Goal: Information Seeking & Learning: Check status

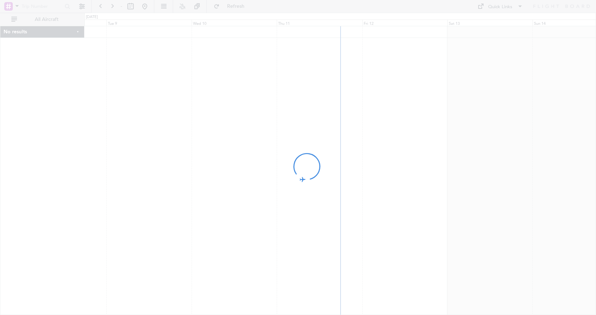
drag, startPoint x: 453, startPoint y: 180, endPoint x: 283, endPoint y: 181, distance: 170.3
click at [283, 181] on div at bounding box center [298, 157] width 596 height 315
click at [457, 209] on div at bounding box center [298, 157] width 596 height 315
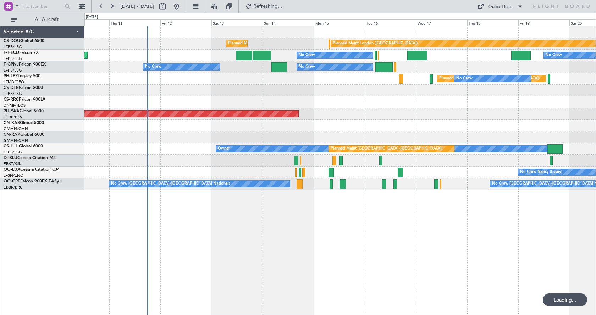
click at [280, 225] on div "Planned Maint London ([GEOGRAPHIC_DATA]) Planned Maint [GEOGRAPHIC_DATA] ([GEOG…" at bounding box center [340, 170] width 512 height 289
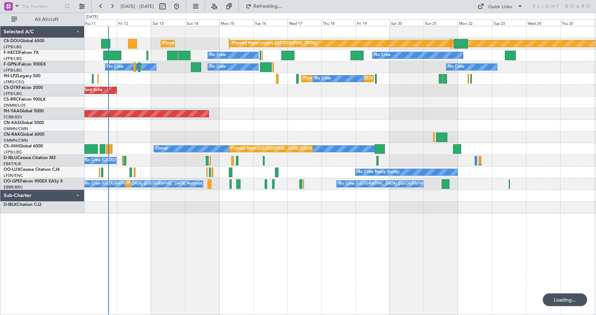
click at [256, 242] on div "Planned Maint London ([GEOGRAPHIC_DATA]) Planned Maint [GEOGRAPHIC_DATA] ([GEOG…" at bounding box center [340, 170] width 512 height 289
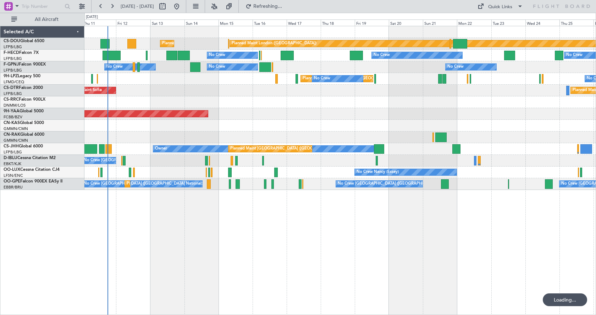
click at [411, 246] on div "Planned Maint London ([GEOGRAPHIC_DATA]) Planned Maint [GEOGRAPHIC_DATA] ([GEOG…" at bounding box center [340, 170] width 512 height 289
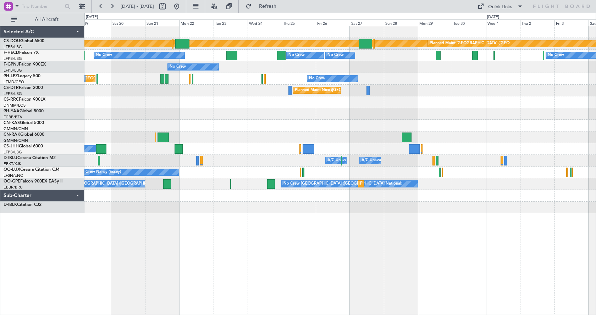
click at [41, 254] on div "Planned Maint London ([GEOGRAPHIC_DATA]) Planned Maint [GEOGRAPHIC_DATA] ([GEOG…" at bounding box center [298, 164] width 596 height 303
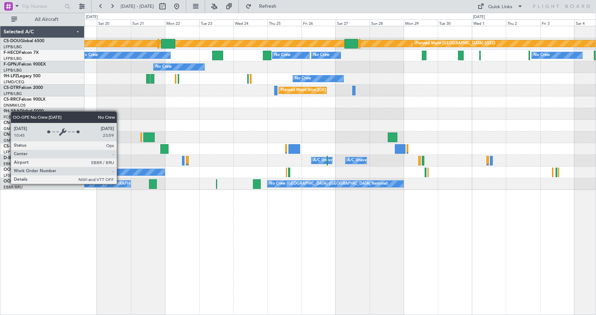
click at [407, 197] on div "Planned Maint London ([GEOGRAPHIC_DATA]) Planned Maint [GEOGRAPHIC_DATA] ([GEOG…" at bounding box center [340, 170] width 512 height 289
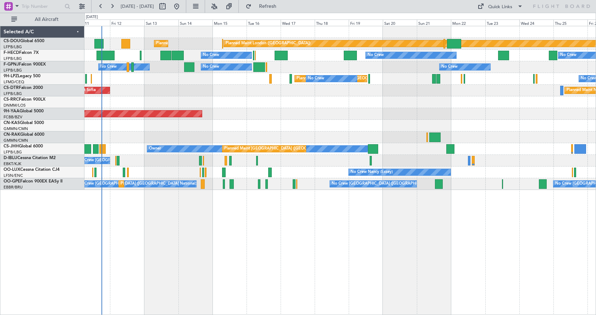
click at [266, 101] on div "Planned Maint London ([GEOGRAPHIC_DATA]) Planned Maint [GEOGRAPHIC_DATA] ([GEOG…" at bounding box center [339, 108] width 511 height 164
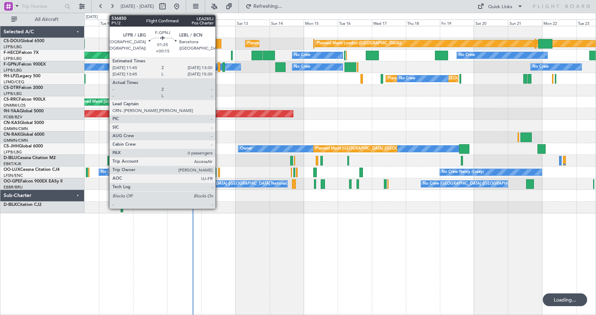
click at [219, 66] on div at bounding box center [219, 67] width 3 height 10
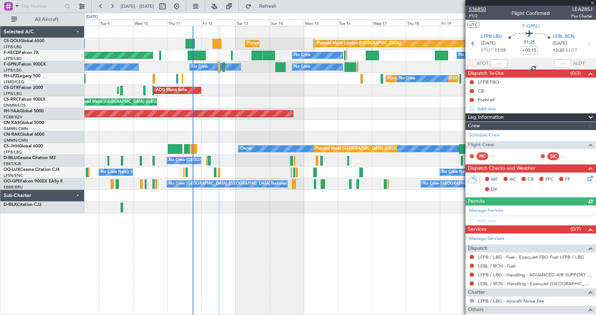
click at [477, 9] on span "536850" at bounding box center [477, 9] width 17 height 7
click at [592, 3] on span at bounding box center [592, 3] width 7 height 6
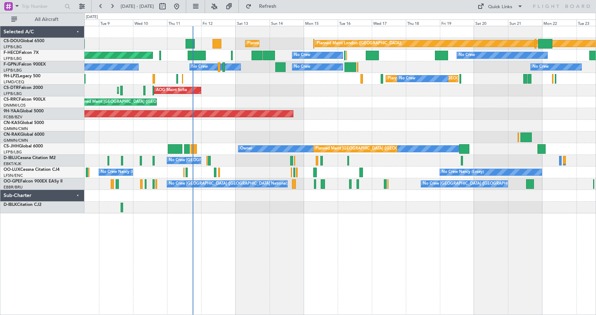
click at [471, 280] on div "Planned Maint [GEOGRAPHIC_DATA] ([GEOGRAPHIC_DATA]) Planned Maint [GEOGRAPHIC_D…" at bounding box center [340, 170] width 512 height 289
click at [220, 8] on button at bounding box center [214, 6] width 11 height 11
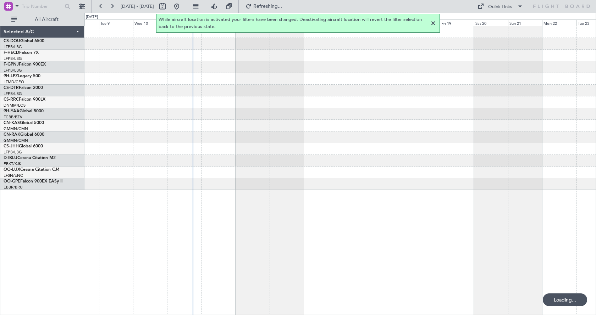
click at [434, 23] on div at bounding box center [433, 23] width 9 height 9
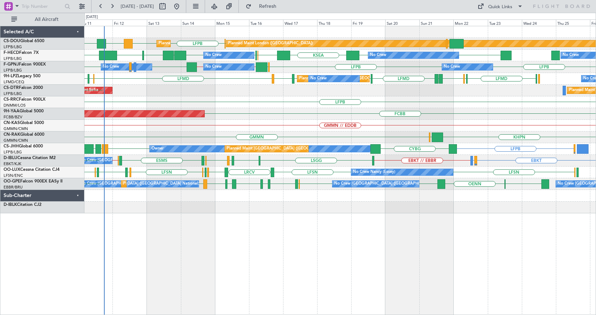
click at [341, 230] on div "EGKB LFPB LFPB DGAA ETSI Planned Maint [GEOGRAPHIC_DATA] ([GEOGRAPHIC_DATA]) Pl…" at bounding box center [340, 170] width 512 height 289
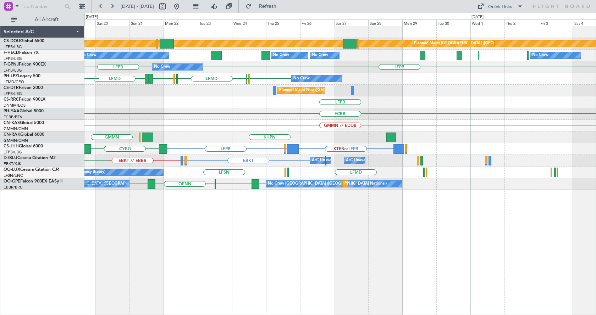
click at [202, 259] on div "Planned Maint London ([GEOGRAPHIC_DATA]) Planned Maint [GEOGRAPHIC_DATA] ([GEOG…" at bounding box center [340, 170] width 512 height 289
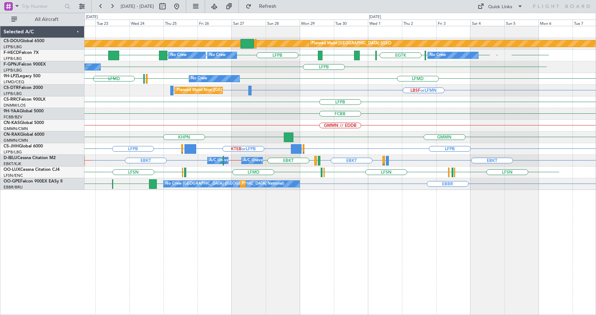
click at [148, 220] on div "Planned Maint London ([GEOGRAPHIC_DATA]) Planned Maint [GEOGRAPHIC_DATA] ([GEOG…" at bounding box center [340, 170] width 512 height 289
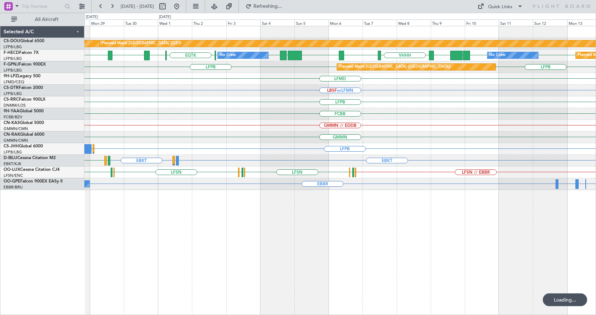
click at [321, 222] on div "Planned Maint London ([GEOGRAPHIC_DATA]) Planned Maint [GEOGRAPHIC_DATA] ([GEOG…" at bounding box center [340, 170] width 512 height 289
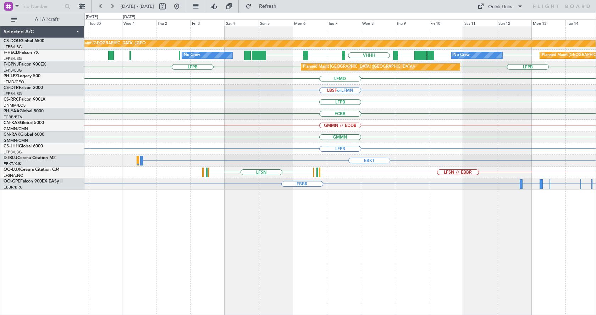
click at [344, 231] on div "Planned Maint London ([GEOGRAPHIC_DATA]) Planned Maint [GEOGRAPHIC_DATA] ([GEOG…" at bounding box center [340, 170] width 512 height 289
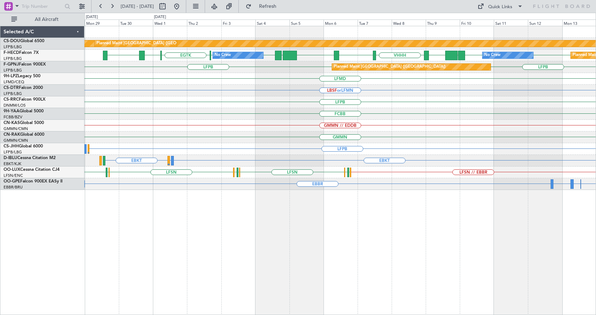
click at [468, 252] on div "Planned Maint London ([GEOGRAPHIC_DATA]) Planned Maint [GEOGRAPHIC_DATA] ([GEOG…" at bounding box center [340, 170] width 512 height 289
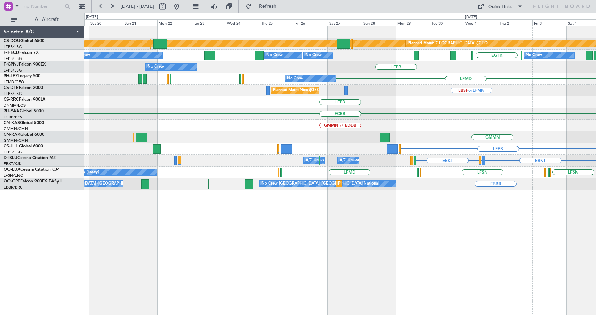
click at [441, 256] on div "Planned Maint London ([GEOGRAPHIC_DATA]) Planned Maint [GEOGRAPHIC_DATA] ([GEOG…" at bounding box center [340, 170] width 512 height 289
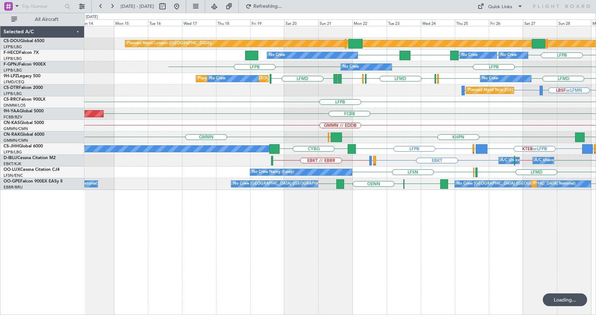
click at [457, 269] on div "Planned Maint London ([GEOGRAPHIC_DATA]) Planned Maint [GEOGRAPHIC_DATA] ([GEOG…" at bounding box center [340, 170] width 512 height 289
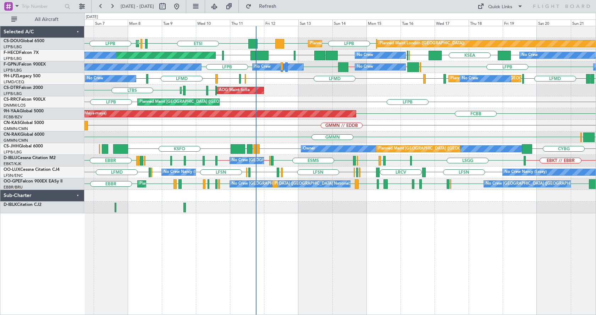
click at [376, 230] on div "ETSI LFPB EGKB EGGW LFPB LFPB LFPB DGAA Planned Maint [GEOGRAPHIC_DATA] ([GEOGR…" at bounding box center [340, 170] width 512 height 289
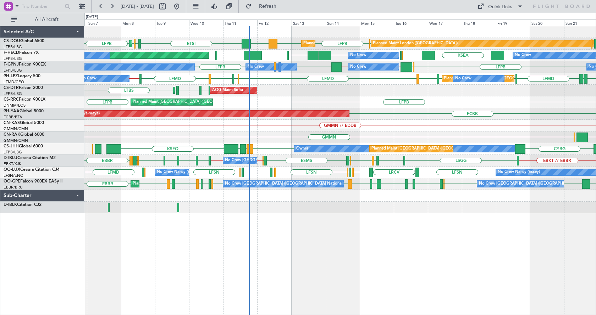
click at [266, 255] on div "ETSI EGGW LFPB LFPB LFPB LFPB DGAA EGKB Planned Maint [GEOGRAPHIC_DATA] ([GEOGR…" at bounding box center [340, 170] width 512 height 289
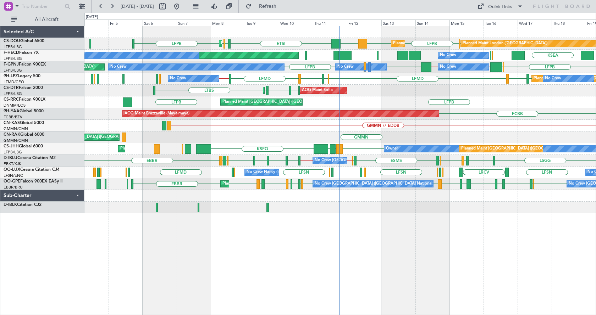
click at [222, 241] on div "Planned Maint [GEOGRAPHIC_DATA] ([GEOGRAPHIC_DATA]) Planned Maint [GEOGRAPHIC_D…" at bounding box center [340, 170] width 512 height 289
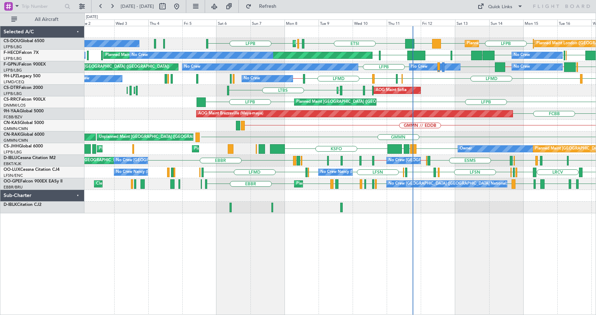
click at [366, 264] on div "ETSI EGGW LFPB LFPB LFPB LFPB DGAA EGKB Planned Maint [GEOGRAPHIC_DATA] ([GEOGR…" at bounding box center [340, 170] width 512 height 289
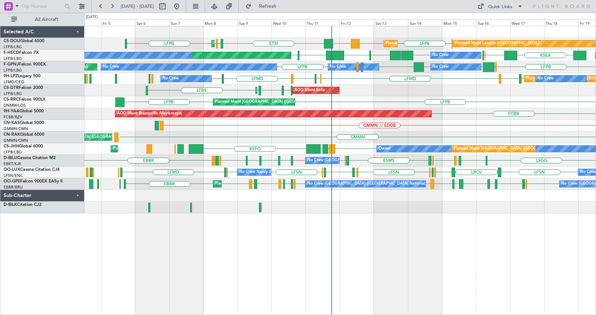
click at [391, 261] on div "Planned Maint [GEOGRAPHIC_DATA] ([GEOGRAPHIC_DATA]) Planned Maint [GEOGRAPHIC_D…" at bounding box center [340, 170] width 512 height 289
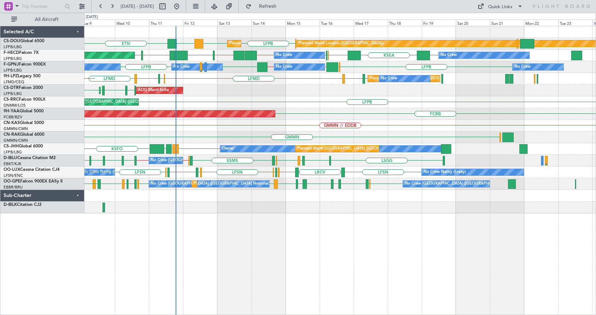
click at [350, 239] on div "ETSI EGKB LFPB LFPB DGAA Planned Maint [GEOGRAPHIC_DATA] ([GEOGRAPHIC_DATA]) Pl…" at bounding box center [340, 170] width 512 height 289
